Goal: Transaction & Acquisition: Book appointment/travel/reservation

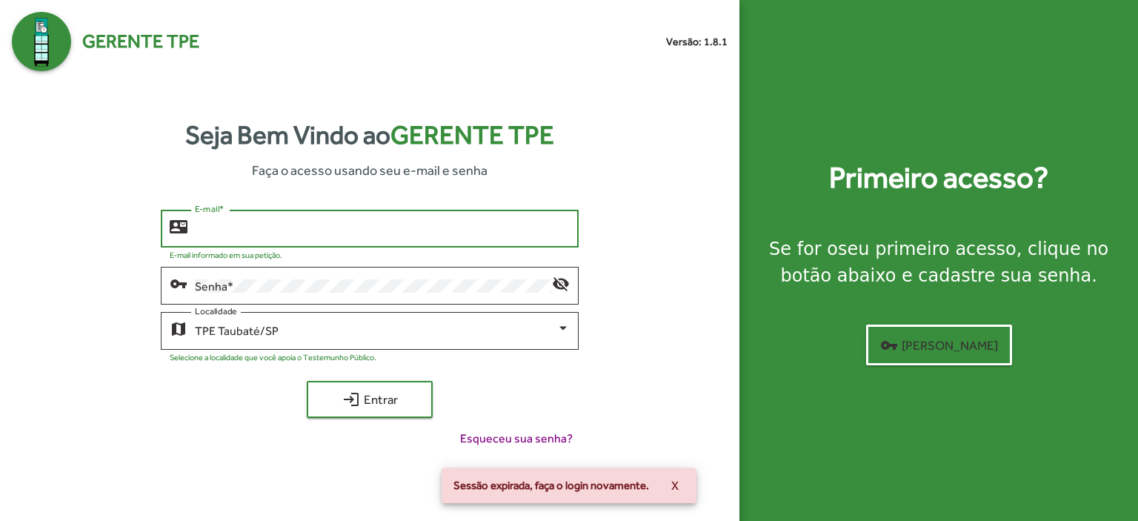
click at [222, 236] on input "E-mail *" at bounding box center [382, 228] width 375 height 13
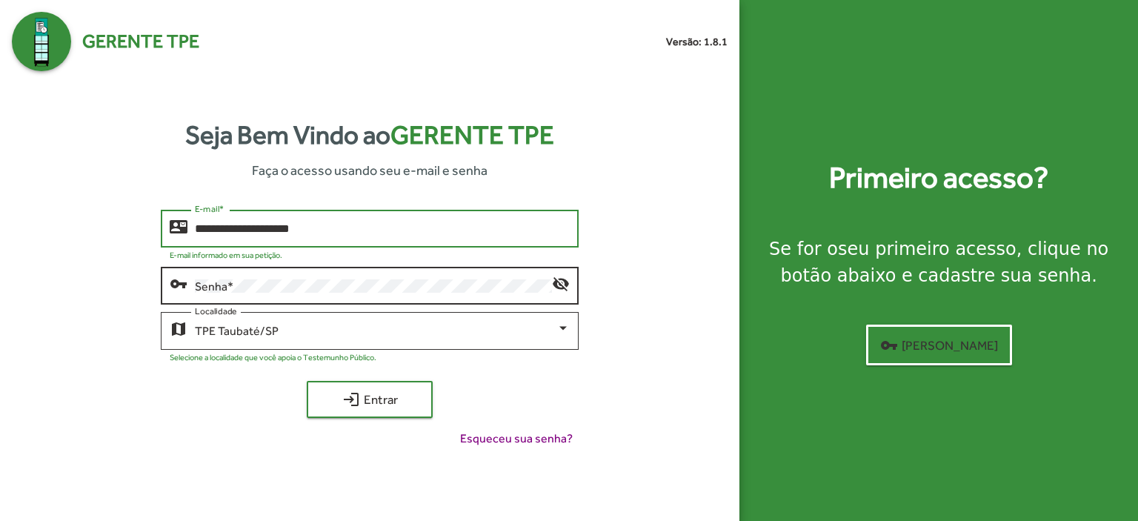
type input "**********"
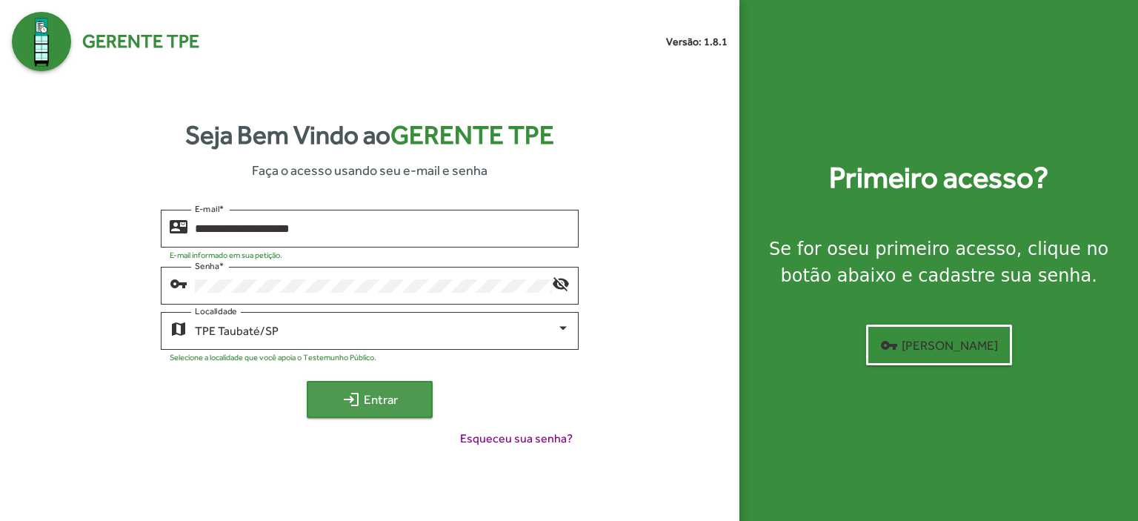
click at [392, 391] on span "login Entrar" at bounding box center [369, 399] width 99 height 27
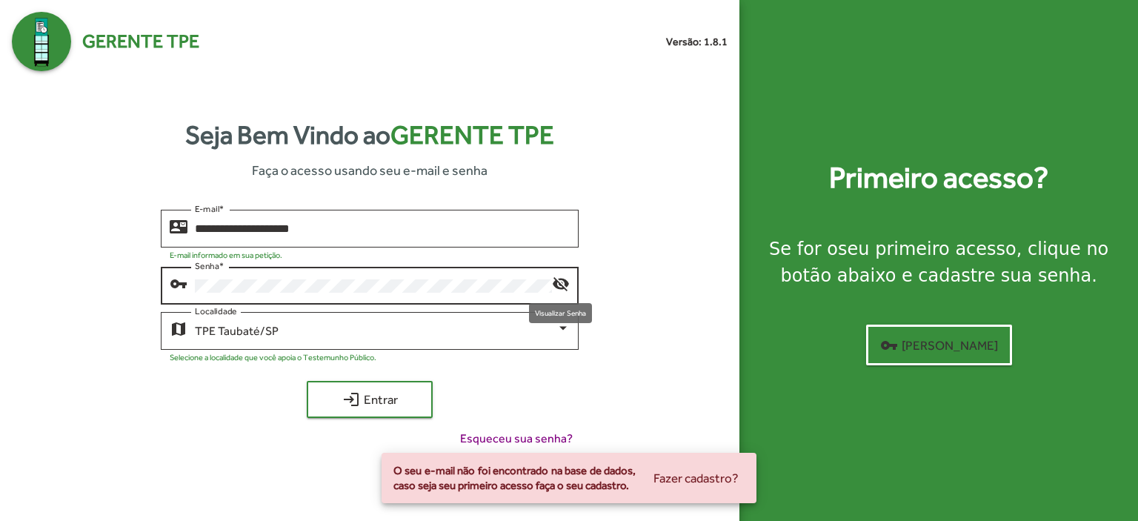
click at [560, 278] on mat-icon "visibility_off" at bounding box center [561, 283] width 18 height 18
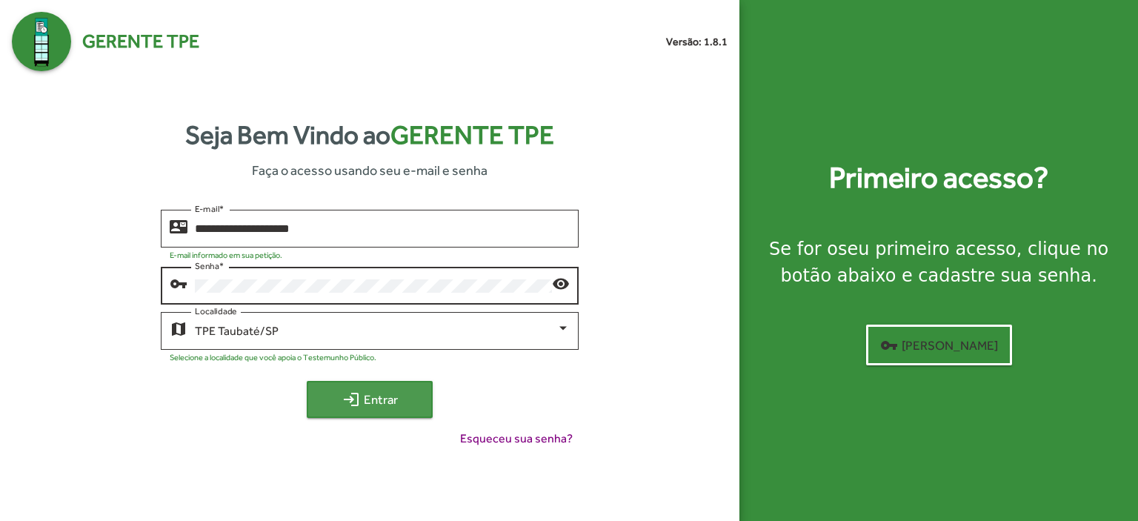
click at [394, 408] on span "login Entrar" at bounding box center [369, 399] width 99 height 27
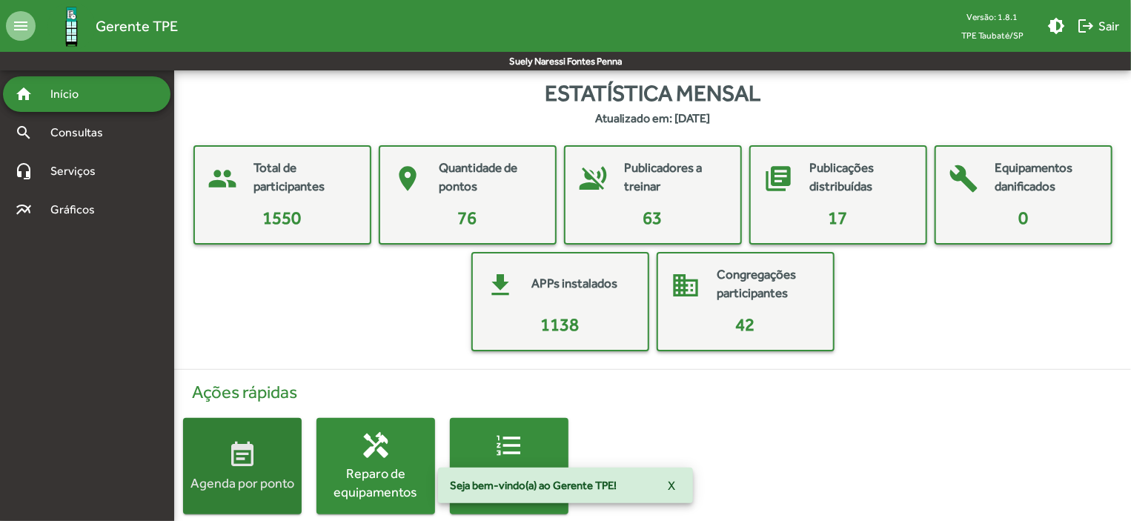
click at [249, 460] on mat-icon "event_note" at bounding box center [243, 455] width 30 height 30
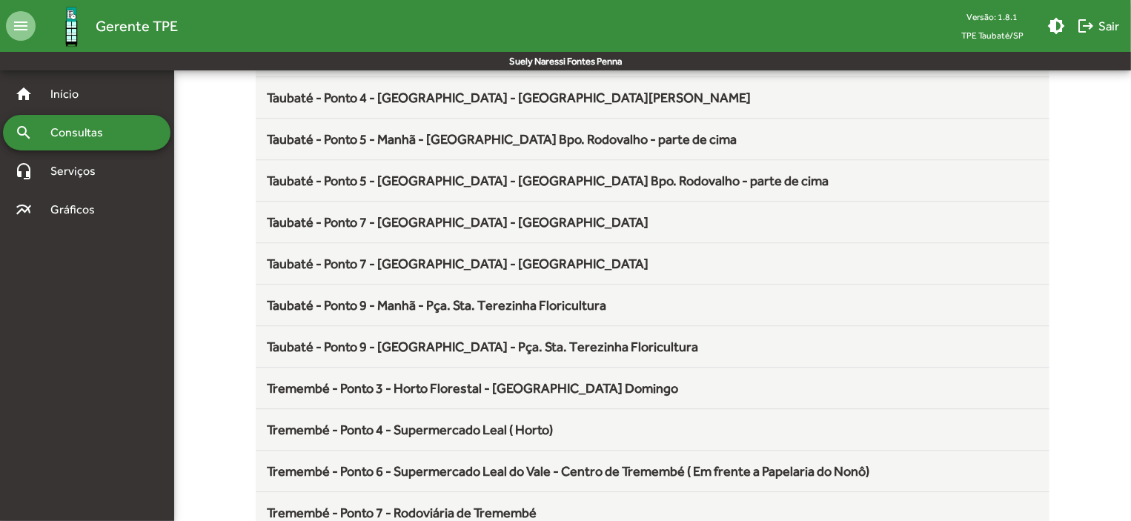
scroll to position [1954, 0]
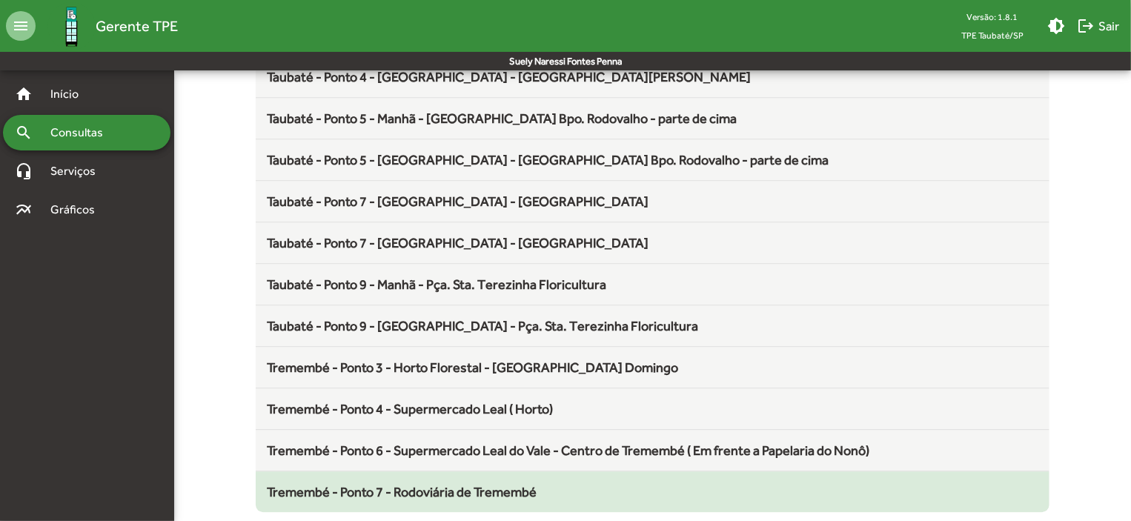
click at [497, 484] on span "Tremembé - Ponto 7 - Rodoviária de Tremembé" at bounding box center [403, 492] width 270 height 16
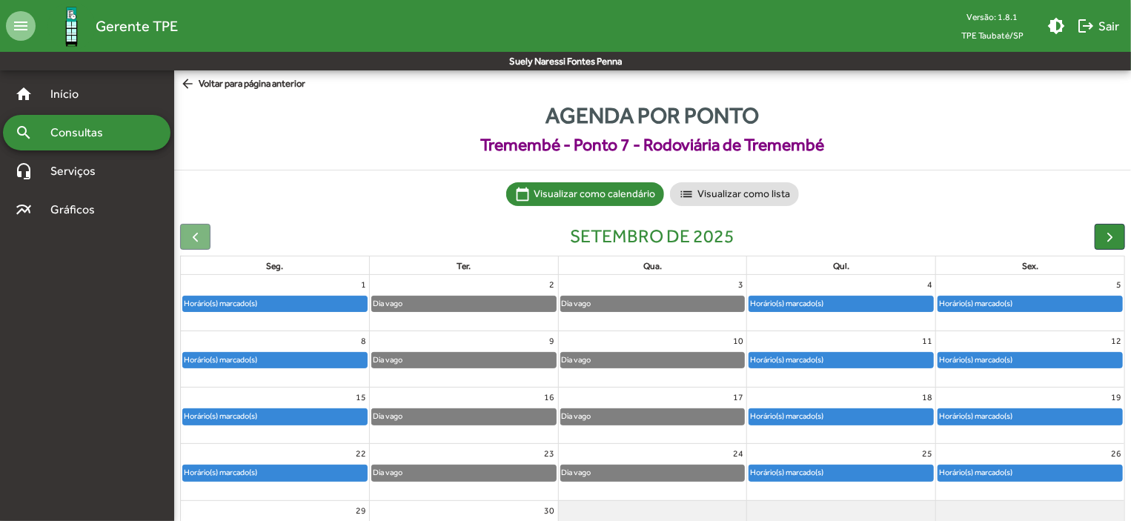
click at [1007, 299] on div "Horário(s) marcado(s)" at bounding box center [975, 303] width 75 height 14
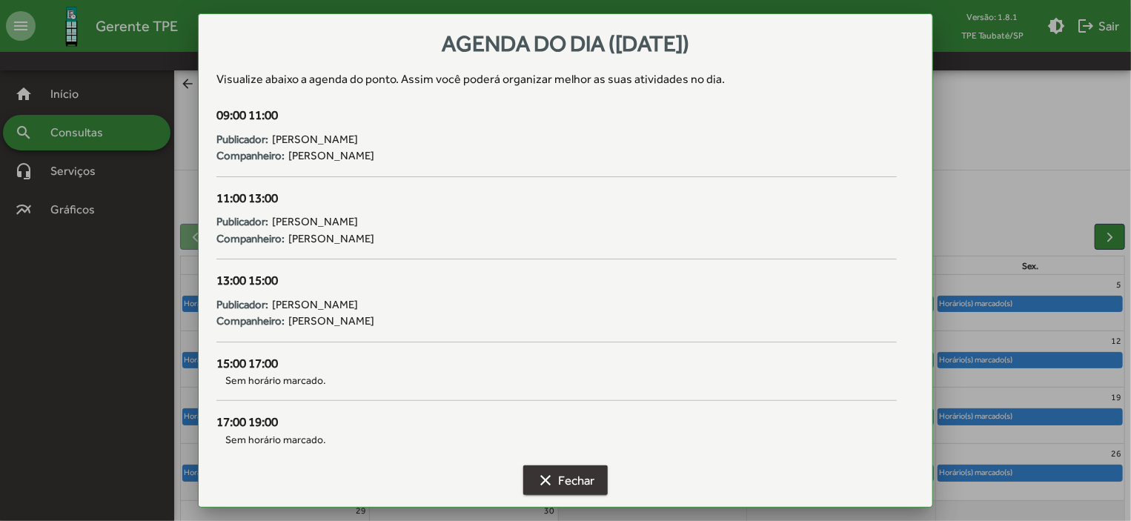
click at [583, 472] on span "clear Fechar" at bounding box center [566, 480] width 58 height 27
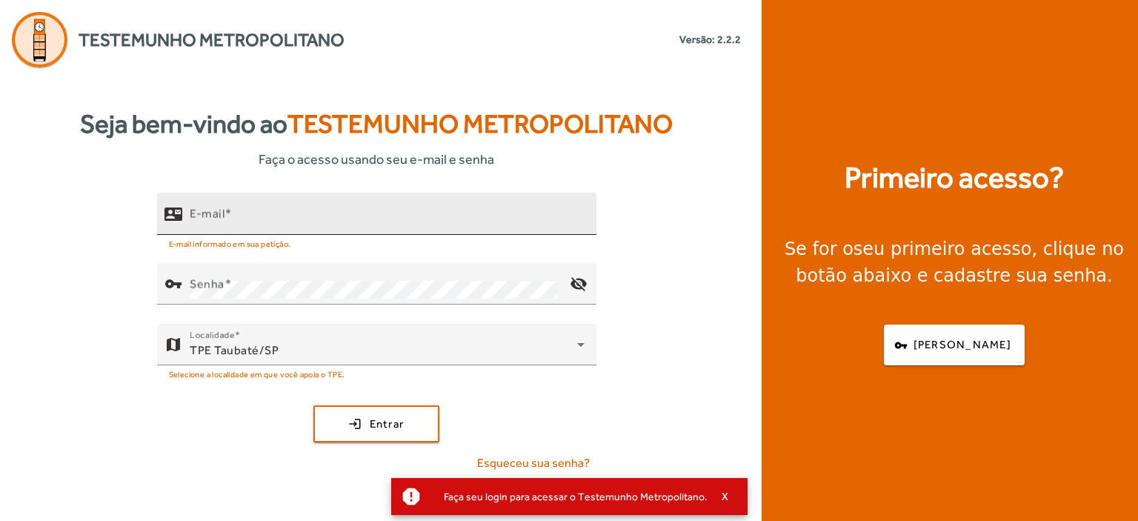
click at [208, 216] on mat-label "E-mail" at bounding box center [207, 214] width 35 height 14
click at [208, 216] on input "E-mail" at bounding box center [387, 220] width 395 height 18
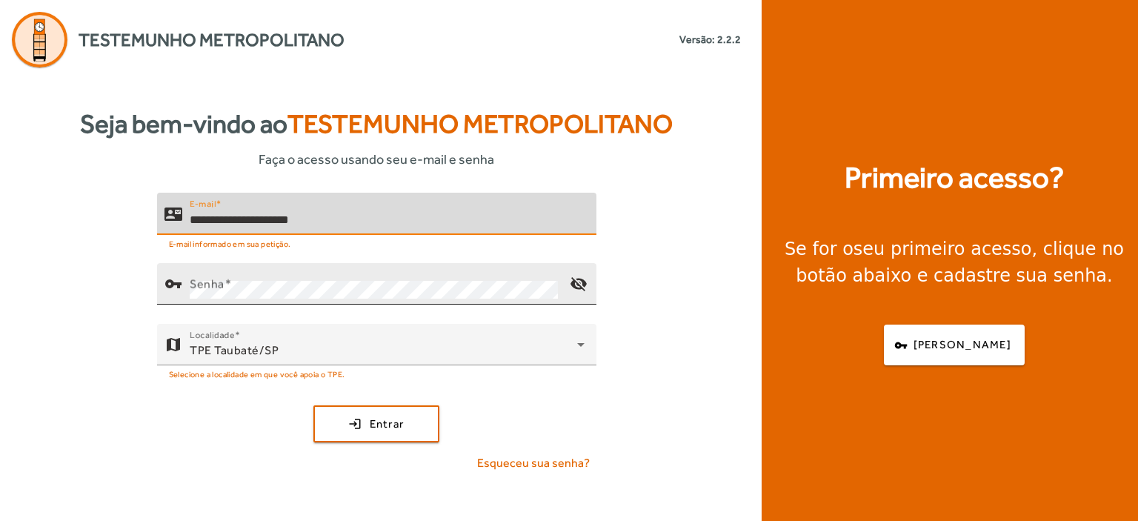
type input "**********"
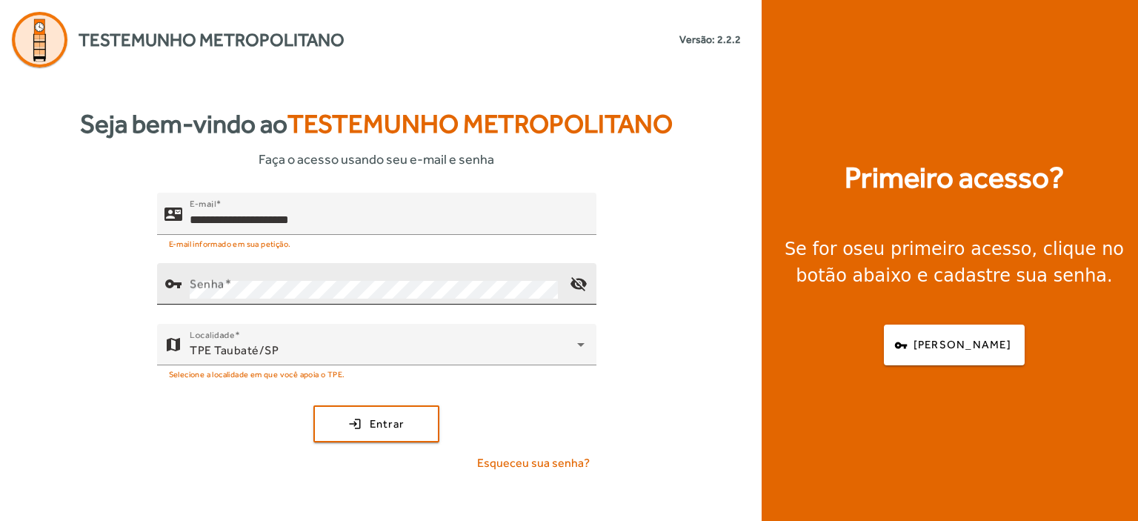
click at [196, 268] on div "Senha" at bounding box center [374, 284] width 368 height 42
click at [575, 289] on mat-icon "visibility_off" at bounding box center [578, 284] width 36 height 36
click at [575, 289] on mat-icon "visibility" at bounding box center [578, 284] width 36 height 36
click at [388, 410] on span "submit" at bounding box center [376, 424] width 123 height 36
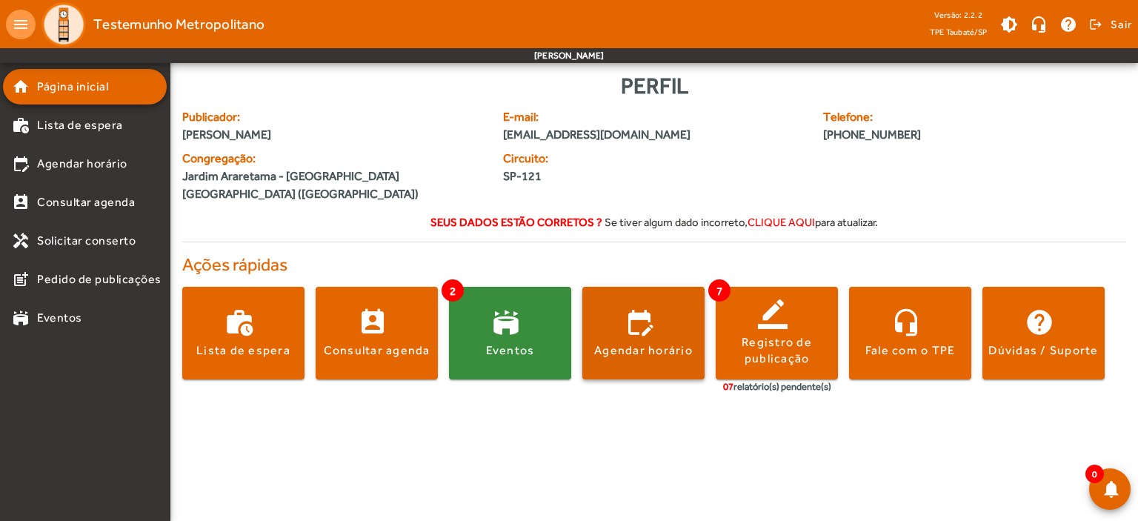
click at [620, 319] on span at bounding box center [644, 334] width 122 height 36
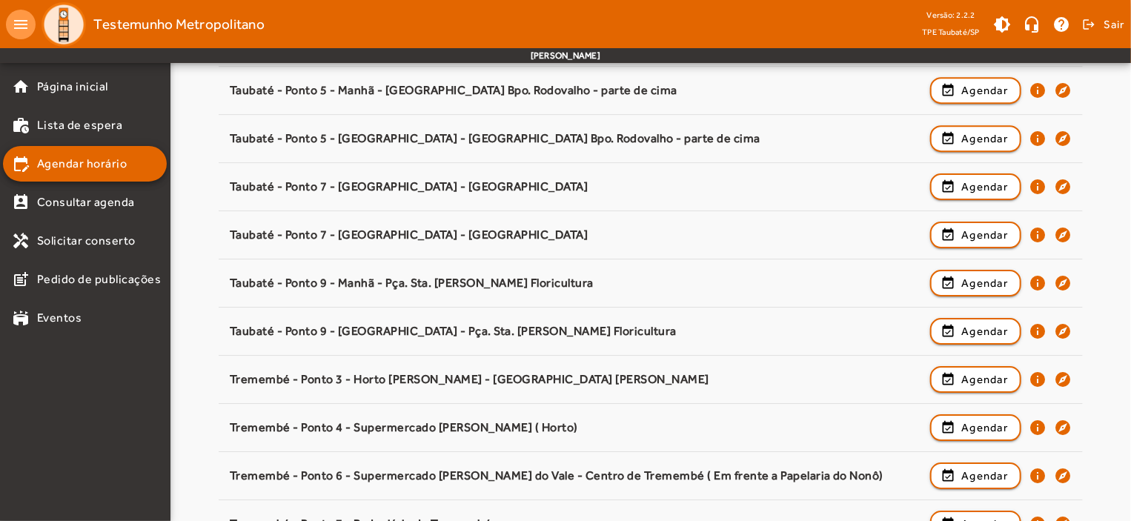
scroll to position [2320, 0]
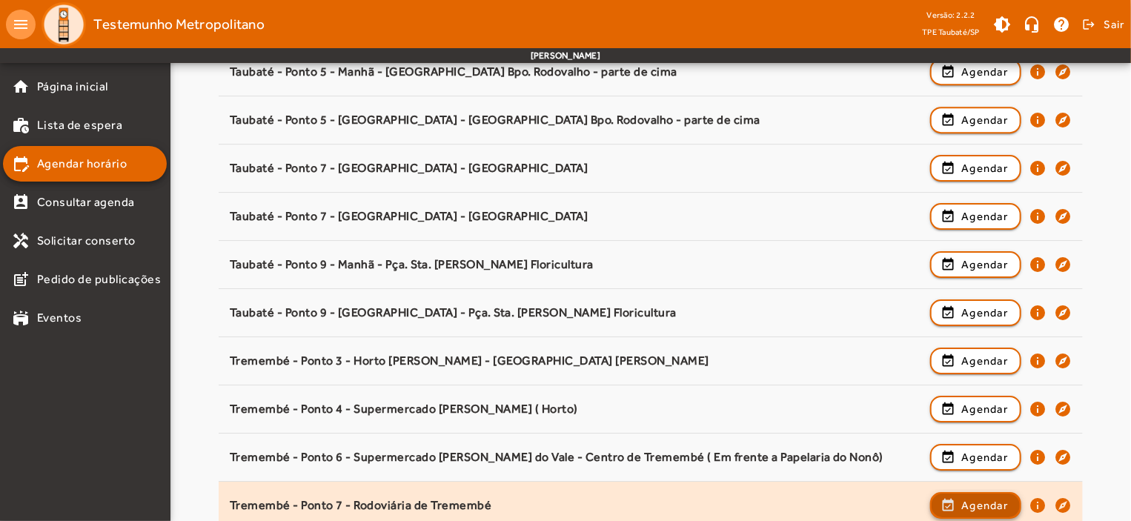
click at [987, 497] on span "Agendar" at bounding box center [984, 506] width 47 height 18
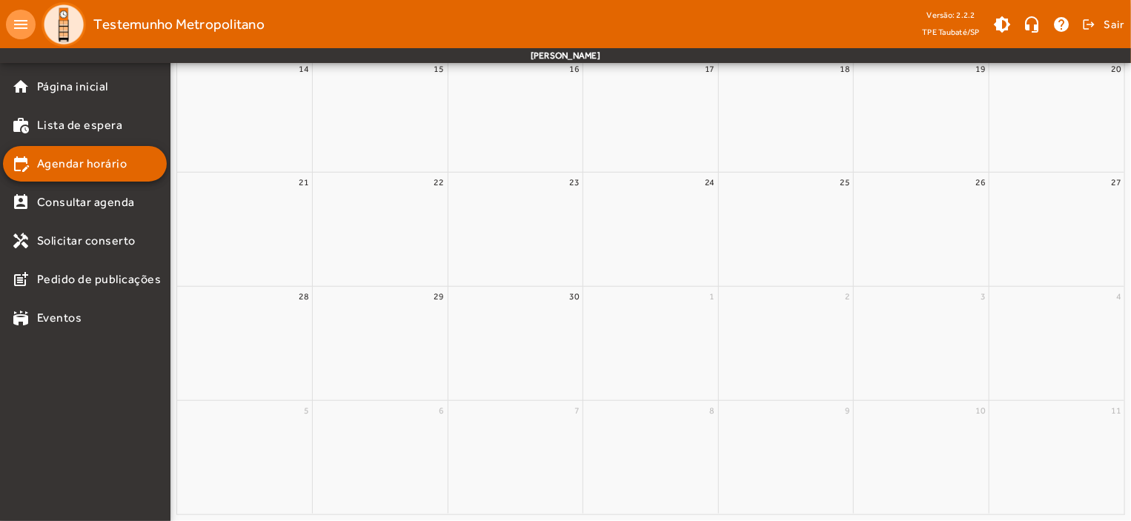
scroll to position [0, 0]
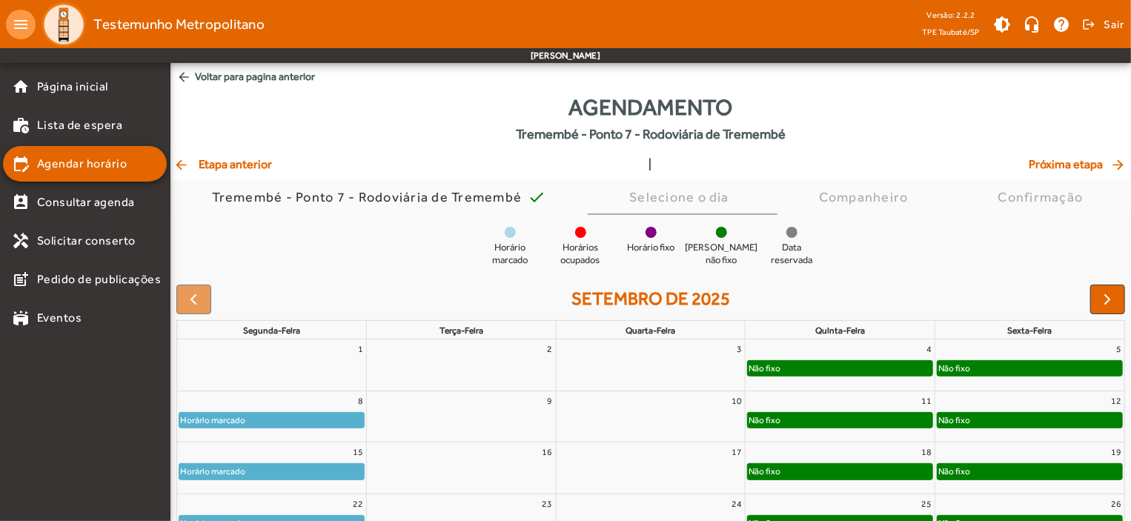
click at [1038, 365] on div "Não fixo" at bounding box center [1030, 368] width 185 height 15
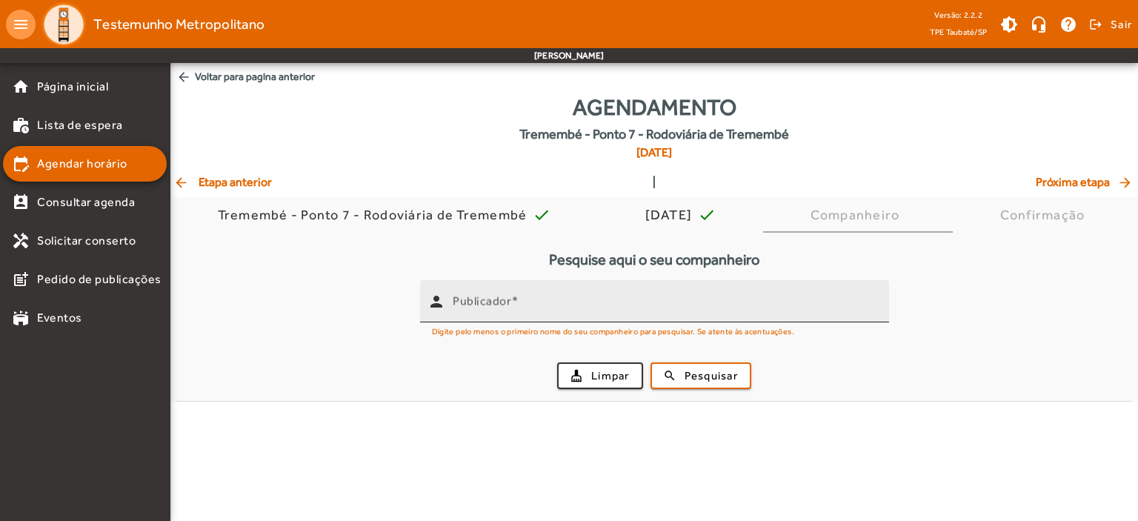
click at [463, 300] on mat-label "Publicador" at bounding box center [482, 301] width 59 height 14
click at [463, 300] on input "Publicador" at bounding box center [665, 308] width 425 height 18
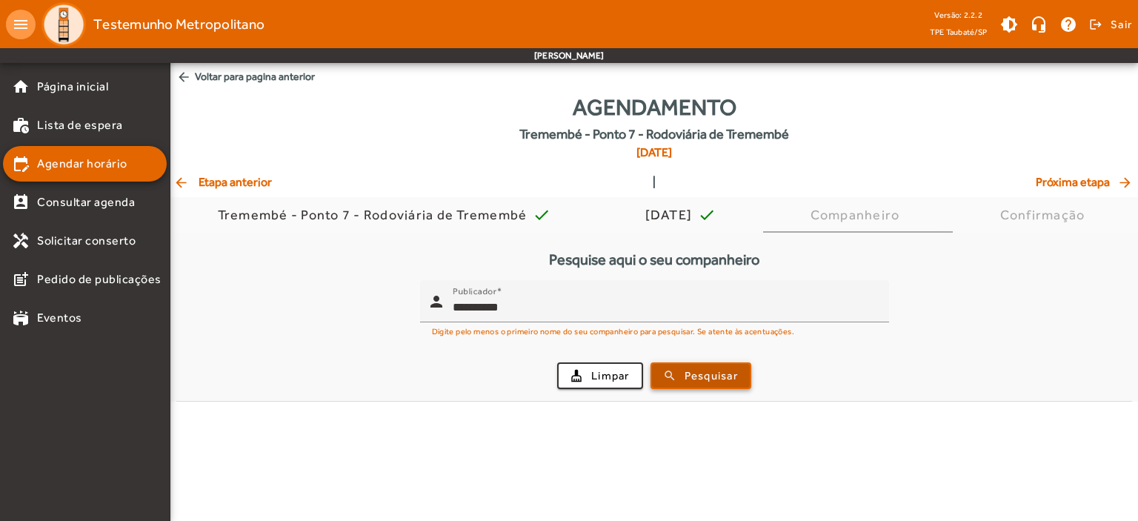
click at [705, 370] on span "Pesquisar" at bounding box center [711, 376] width 53 height 17
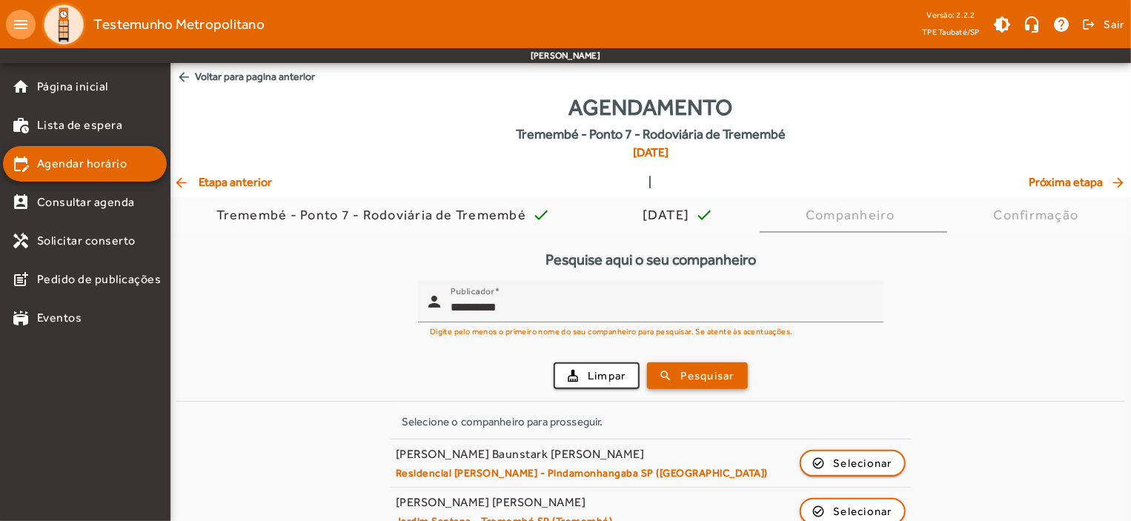
scroll to position [73, 0]
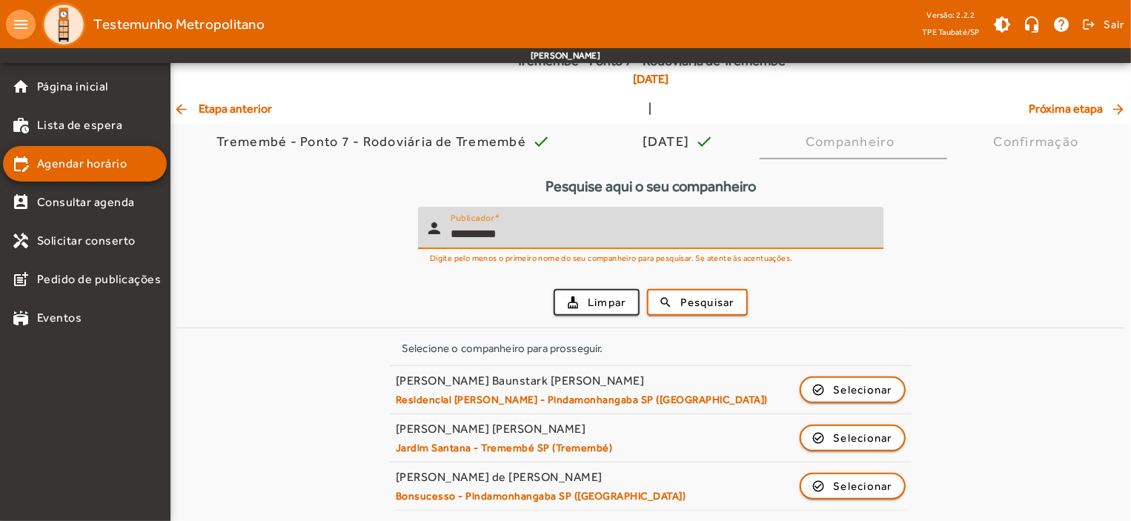
click at [508, 230] on input "**********" at bounding box center [661, 234] width 421 height 18
type input "**********"
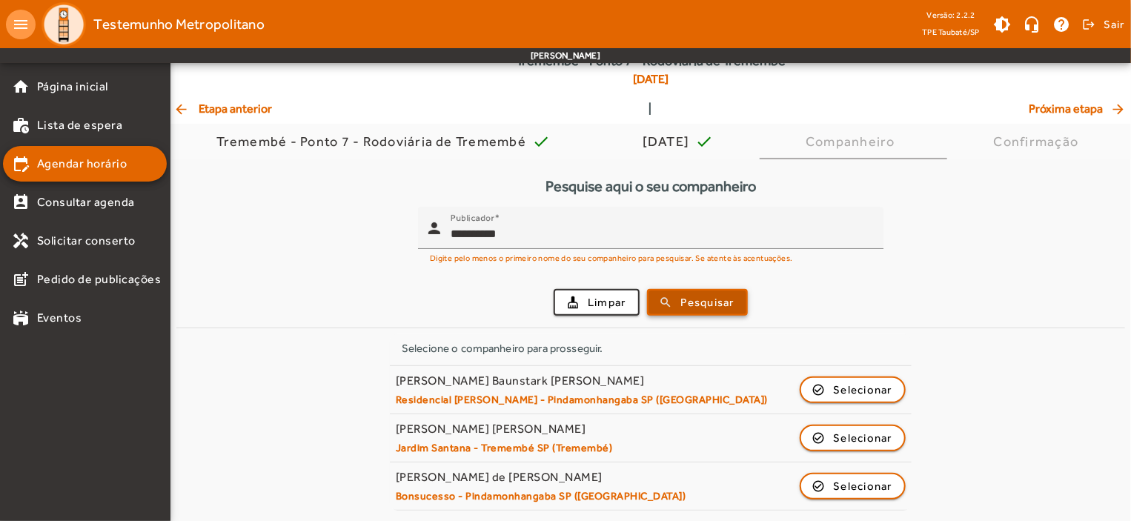
click at [689, 303] on span "Pesquisar" at bounding box center [707, 302] width 53 height 17
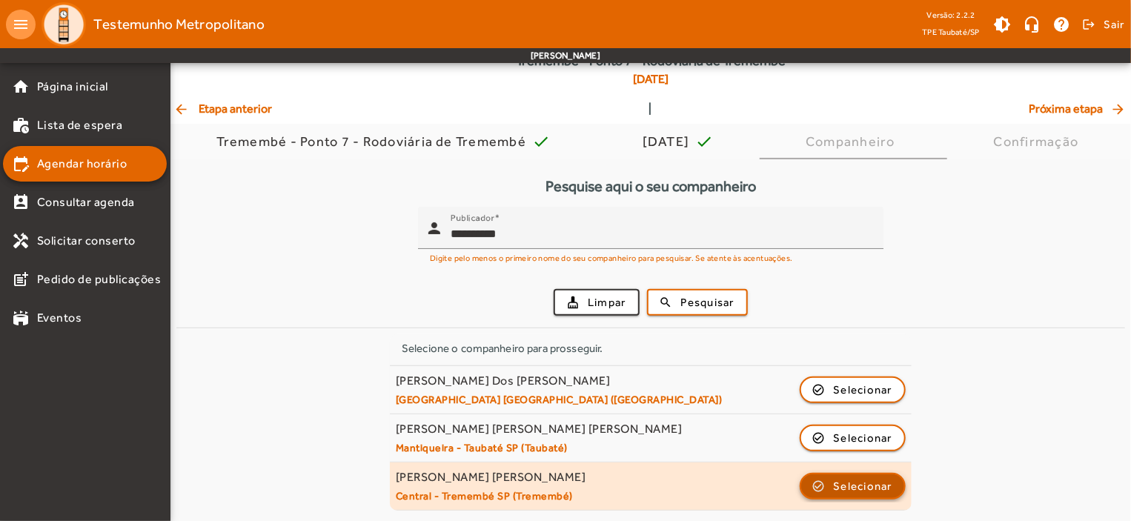
click at [860, 480] on span "Selecionar" at bounding box center [863, 486] width 59 height 18
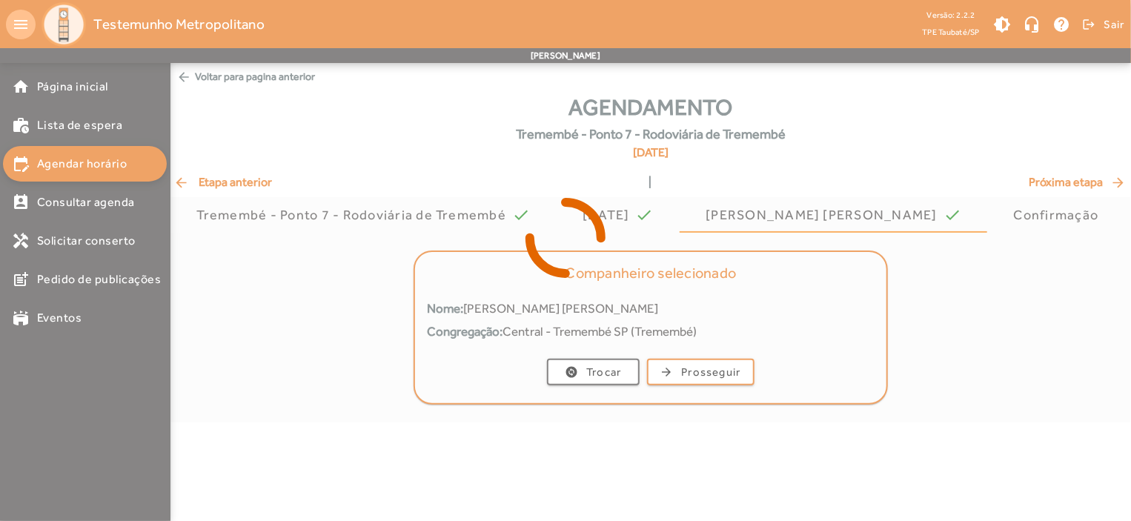
scroll to position [0, 0]
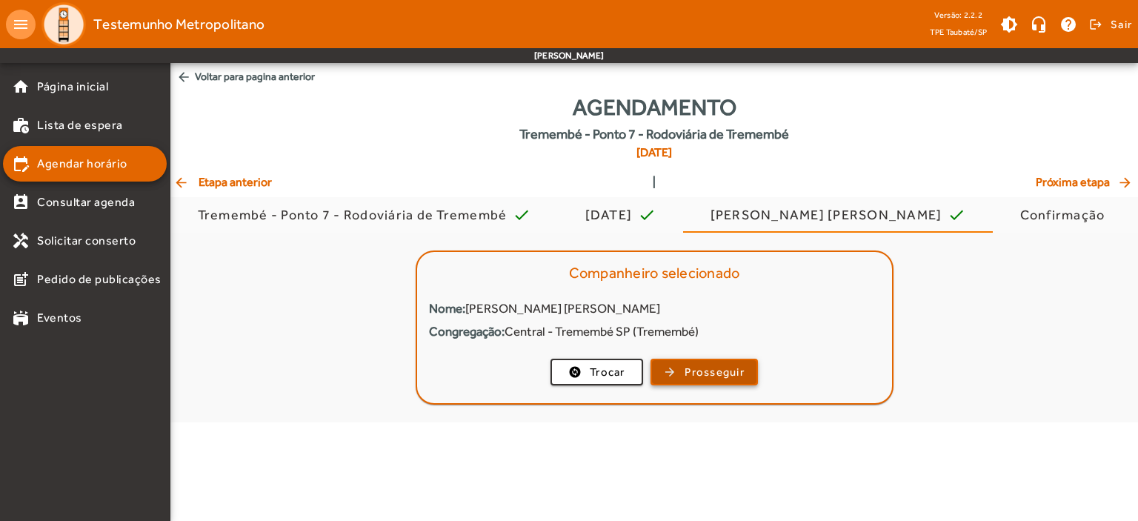
click at [718, 368] on span "Prosseguir" at bounding box center [715, 372] width 60 height 17
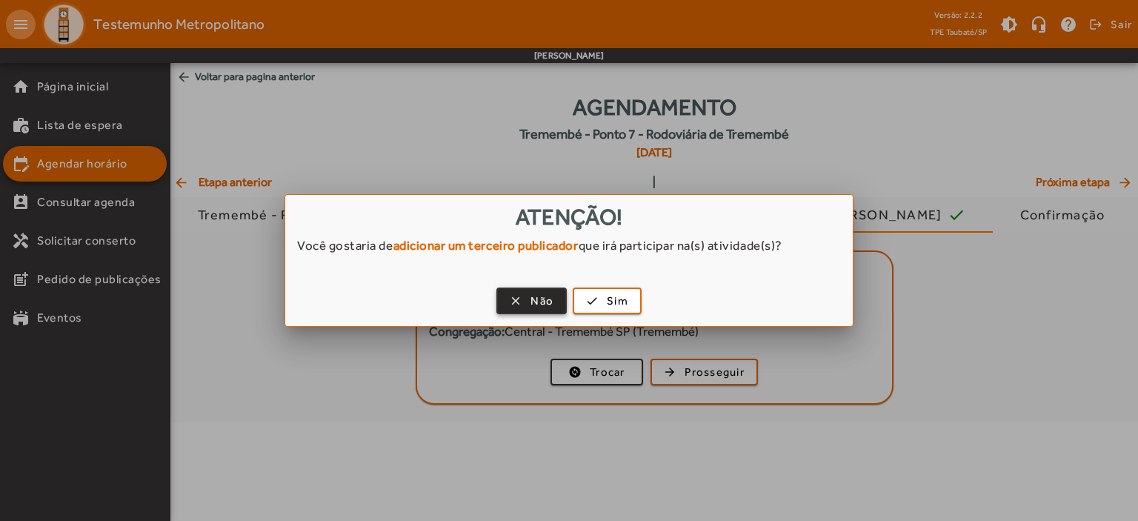
click at [529, 290] on span "button" at bounding box center [531, 301] width 67 height 36
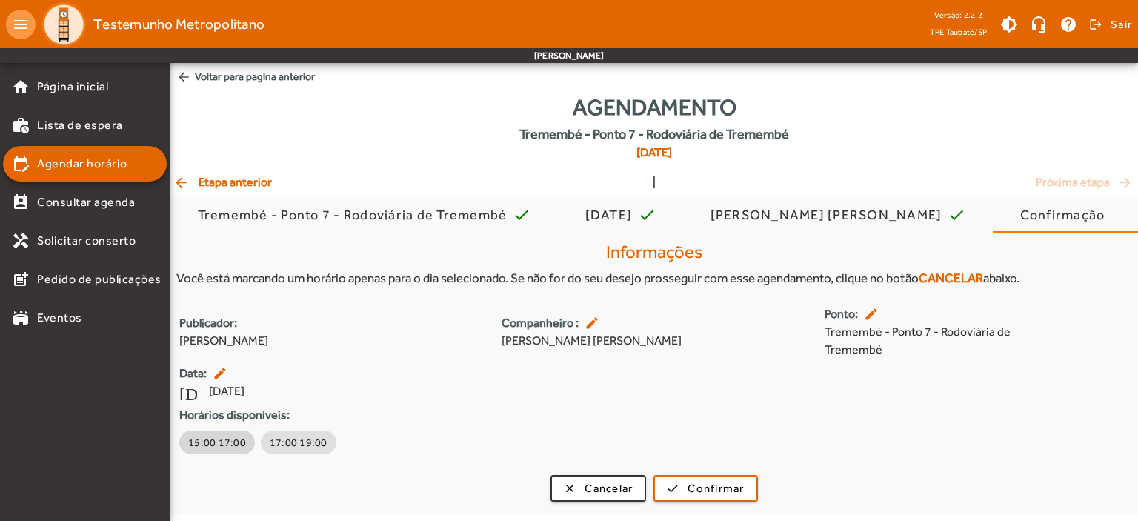
click at [201, 439] on span "15:00 17:00" at bounding box center [217, 442] width 58 height 15
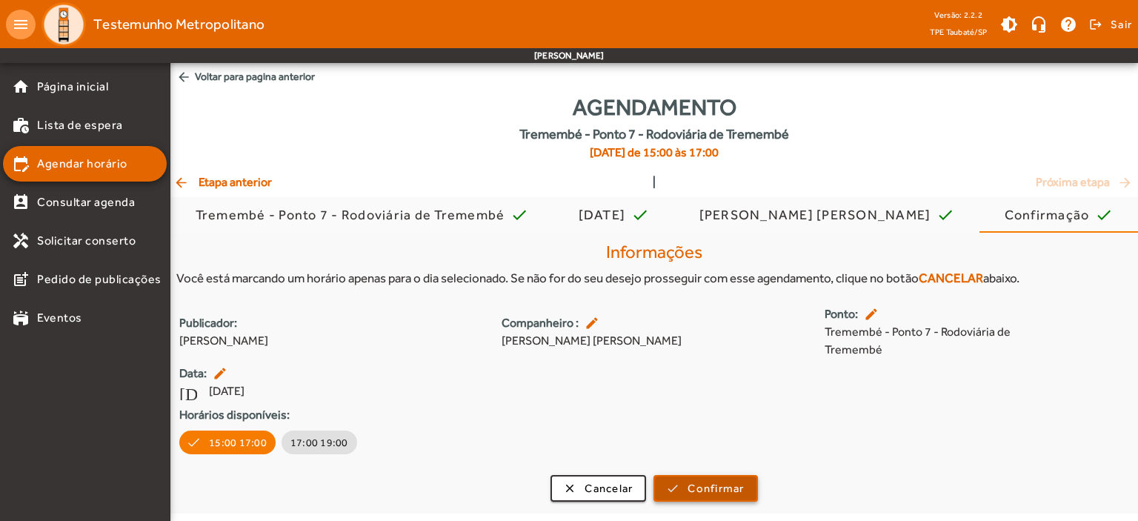
click at [713, 492] on span "Confirmar" at bounding box center [716, 488] width 56 height 17
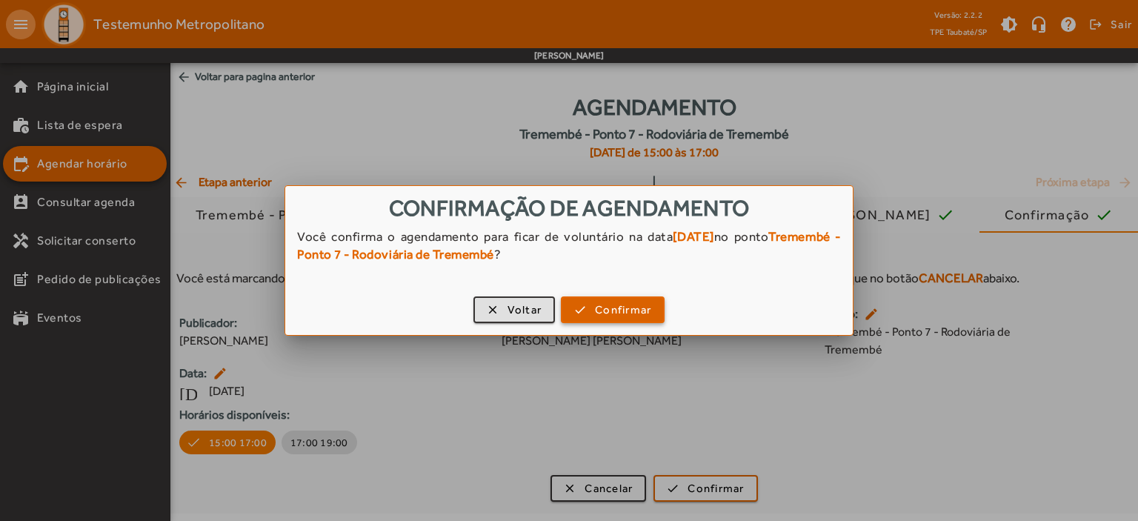
click at [628, 302] on span "Confirmar" at bounding box center [623, 310] width 56 height 17
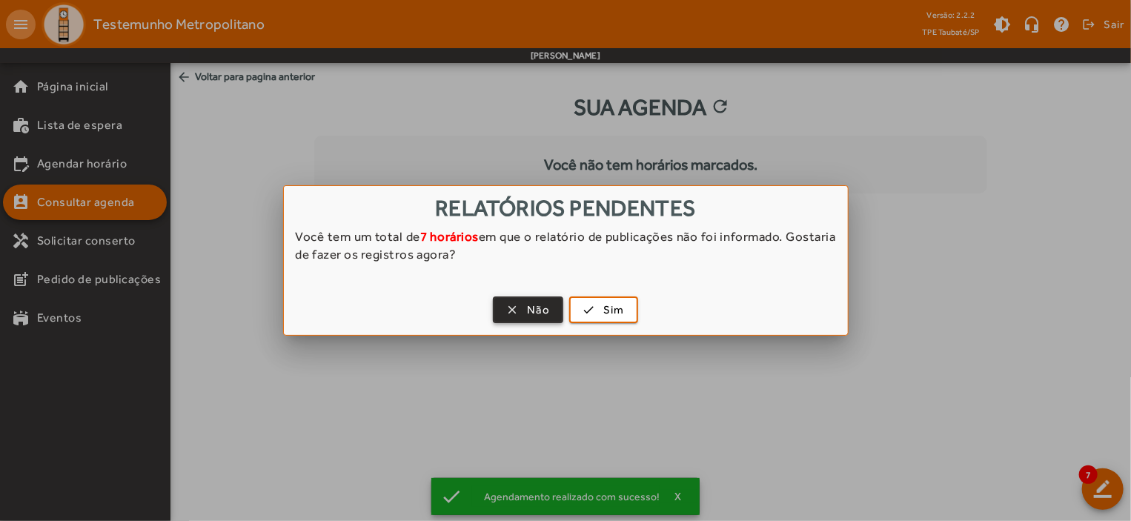
click at [535, 314] on span "Não" at bounding box center [538, 310] width 23 height 17
